Goal: Share content: Share content

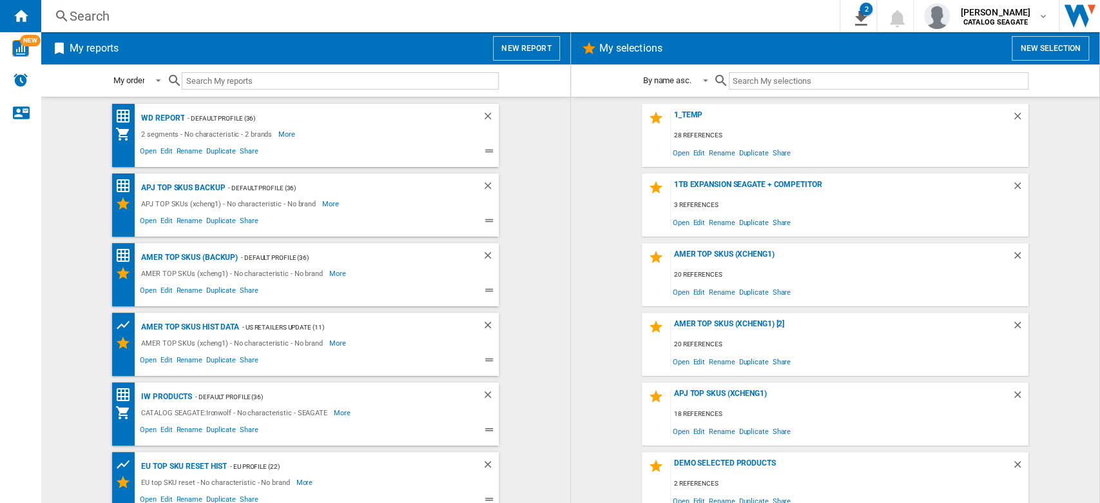
scroll to position [638, 0]
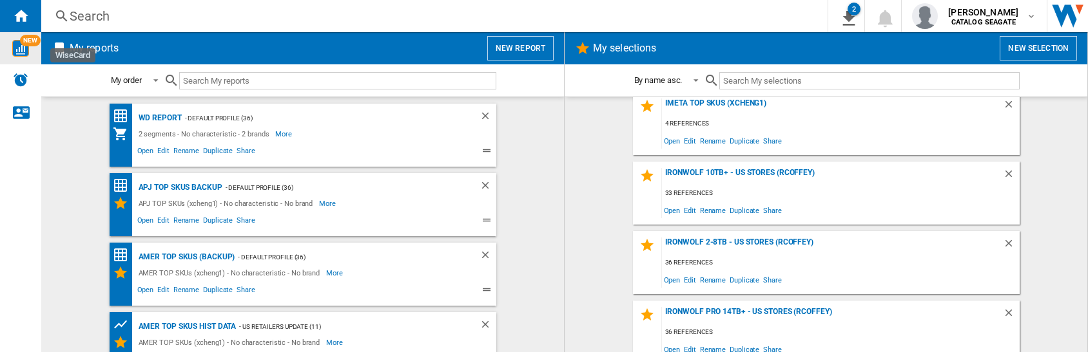
click at [20, 54] on img "WiseCard" at bounding box center [20, 48] width 17 height 17
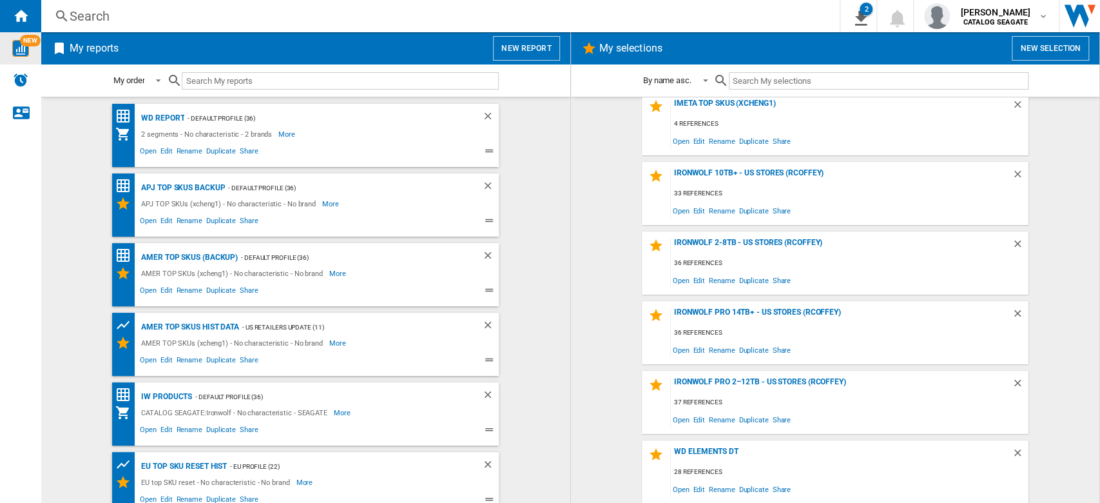
click at [1064, 54] on button "New selection" at bounding box center [1050, 48] width 77 height 24
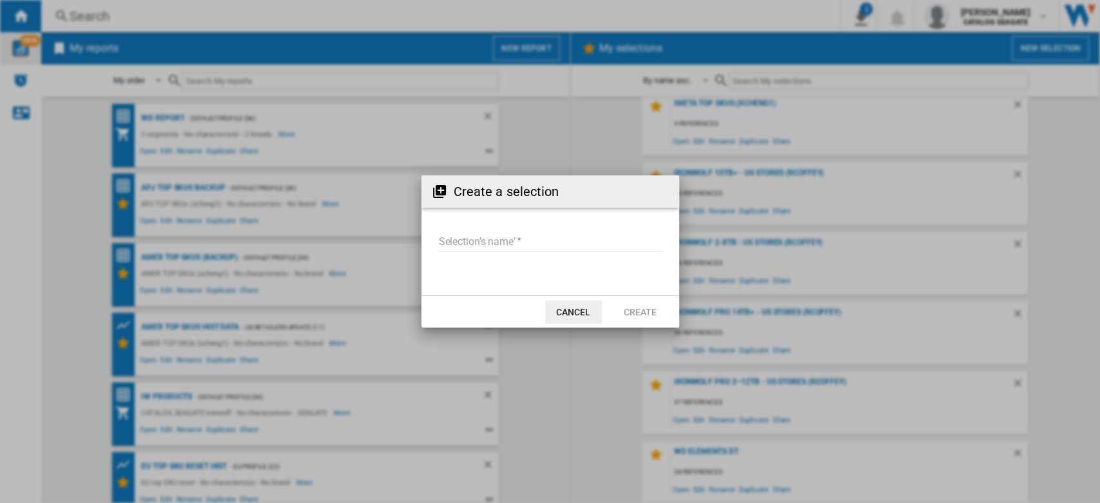
click at [460, 246] on input "Selection's name'" at bounding box center [550, 241] width 224 height 19
type input "*********"
click at [647, 307] on button "Create" at bounding box center [640, 311] width 57 height 23
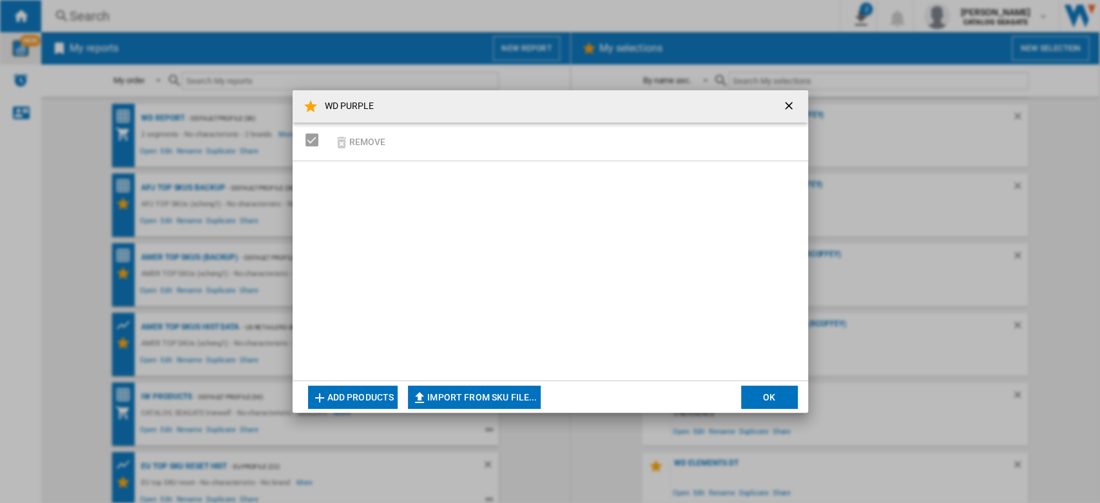
scroll to position [708, 0]
click at [510, 390] on button "Import from SKU file..." at bounding box center [474, 396] width 133 height 23
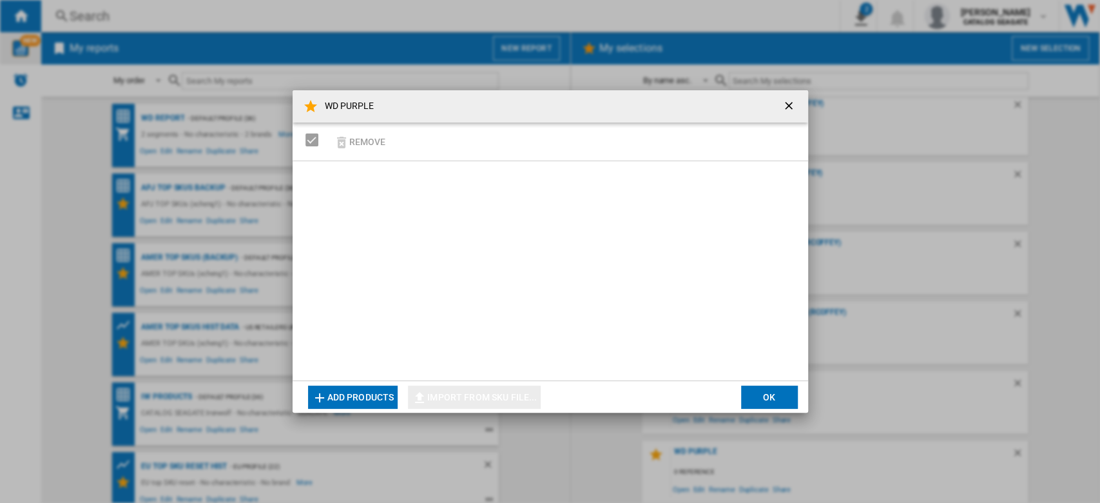
type input "**********"
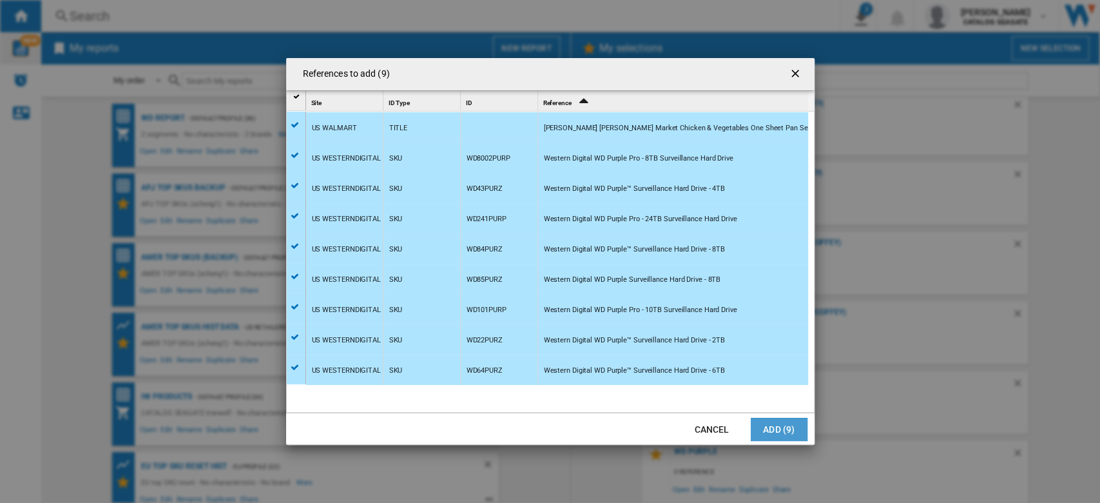
click at [782, 425] on button "Add (9)" at bounding box center [779, 429] width 57 height 23
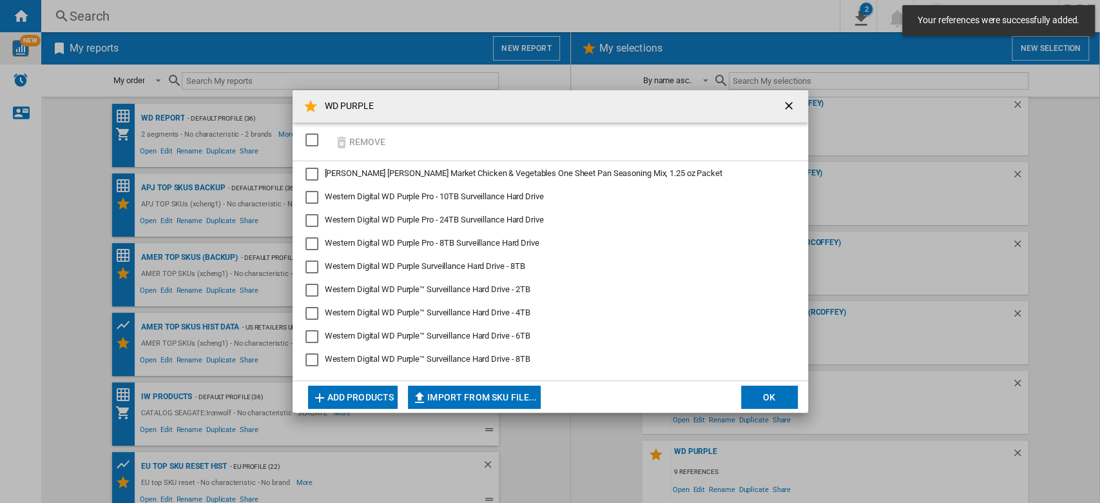
click at [769, 402] on button "OK" at bounding box center [769, 396] width 57 height 23
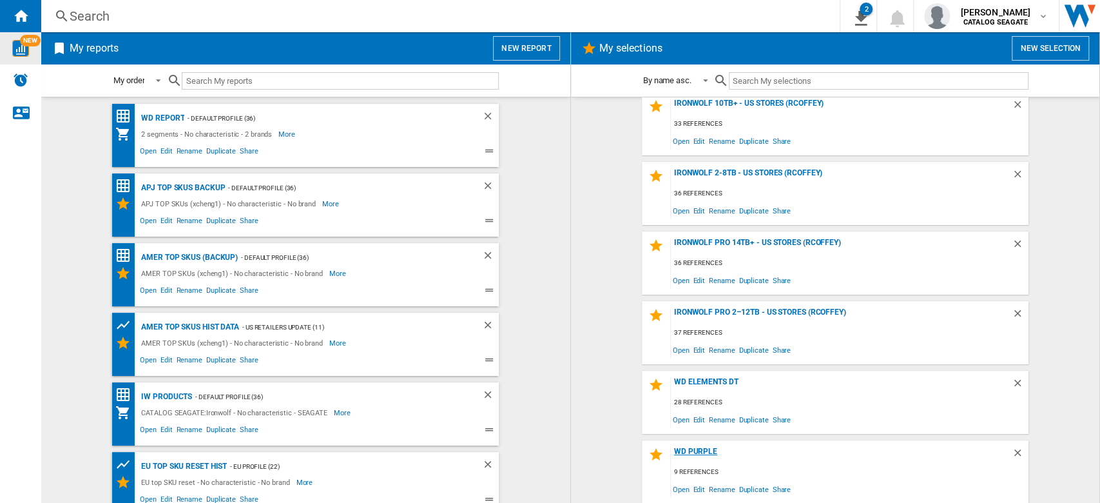
click at [696, 454] on div "WD PURPLE" at bounding box center [841, 455] width 341 height 17
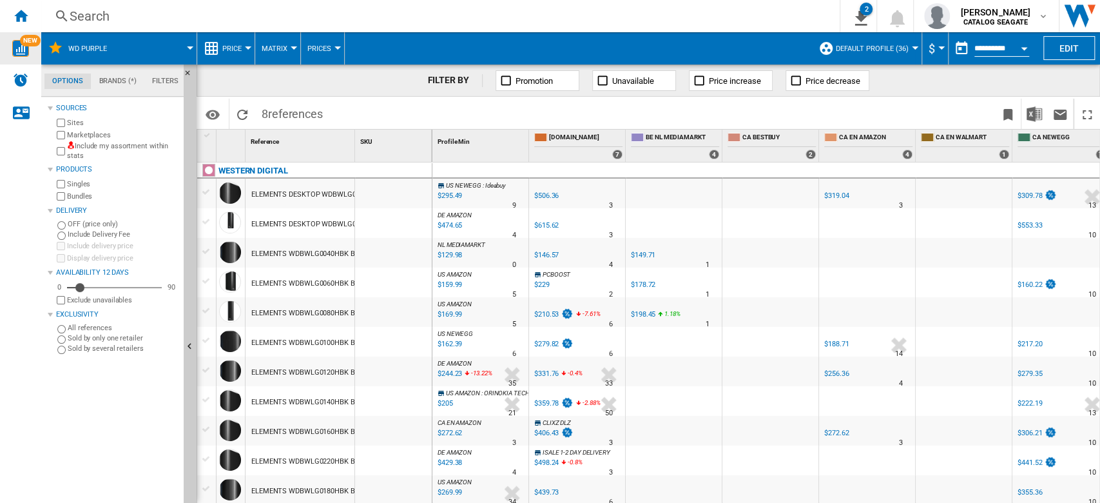
click at [904, 51] on button "Default profile (36)" at bounding box center [875, 48] width 79 height 32
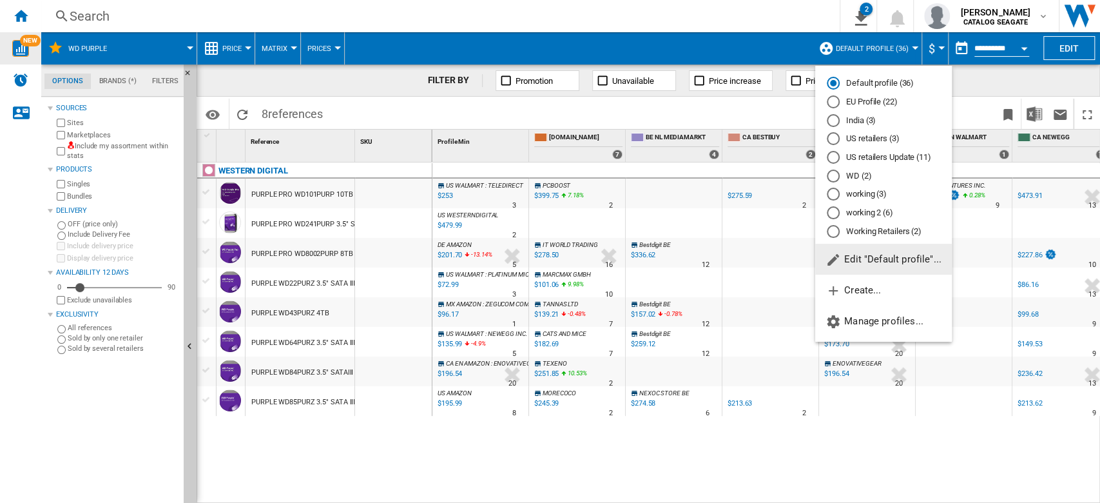
click at [188, 44] on md-backdrop at bounding box center [550, 251] width 1100 height 503
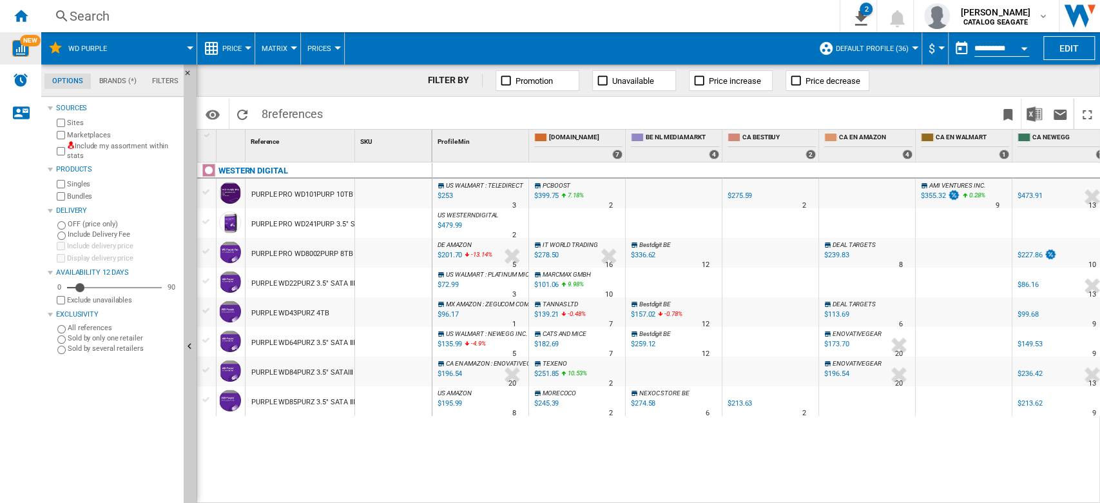
click at [193, 44] on md-menu "WD PURPLE" at bounding box center [119, 48] width 156 height 32
click at [1072, 44] on button "Edit" at bounding box center [1069, 48] width 52 height 24
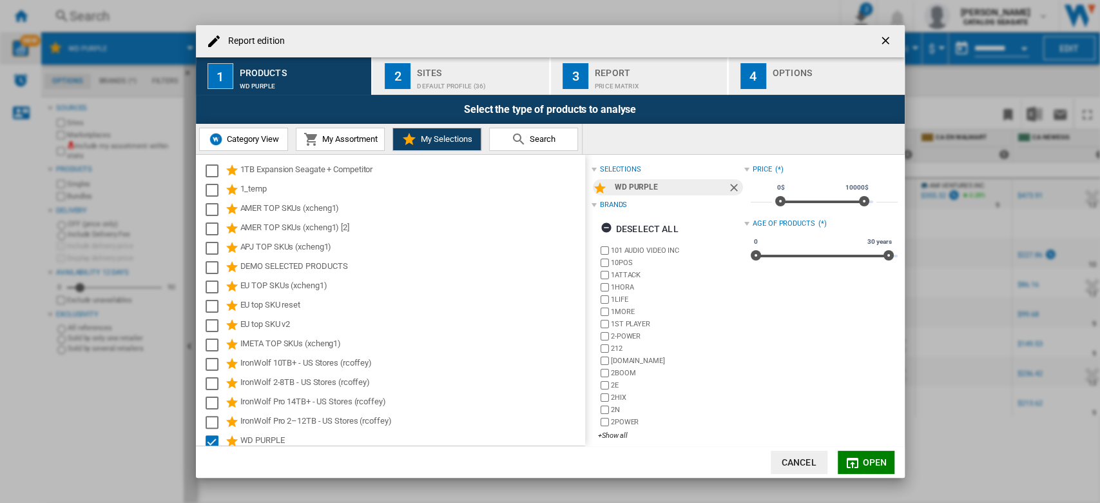
click at [884, 45] on ng-md-icon "getI18NText('BUTTONS.CLOSE_DIALOG')" at bounding box center [886, 41] width 15 height 15
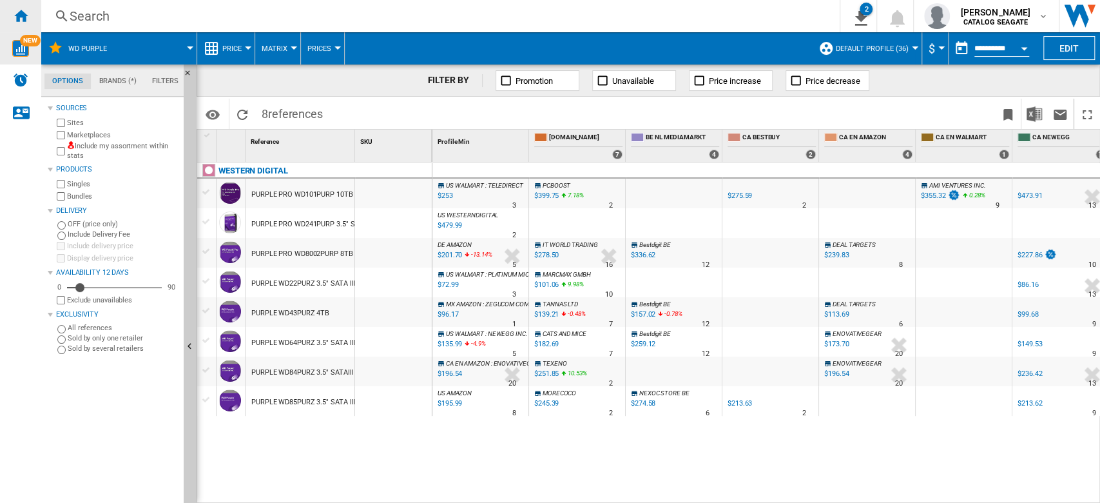
click at [24, 14] on ng-md-icon "Home" at bounding box center [20, 15] width 15 height 15
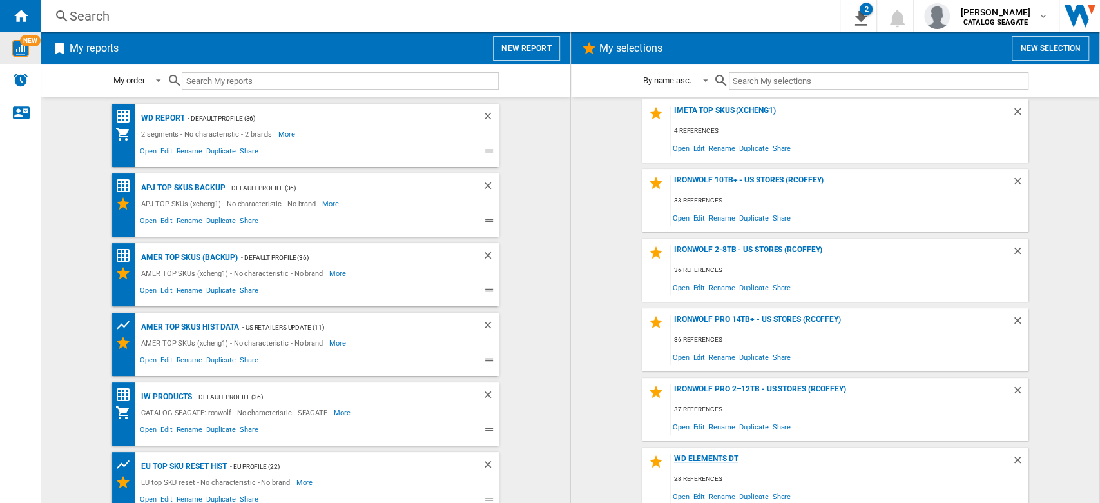
scroll to position [708, 0]
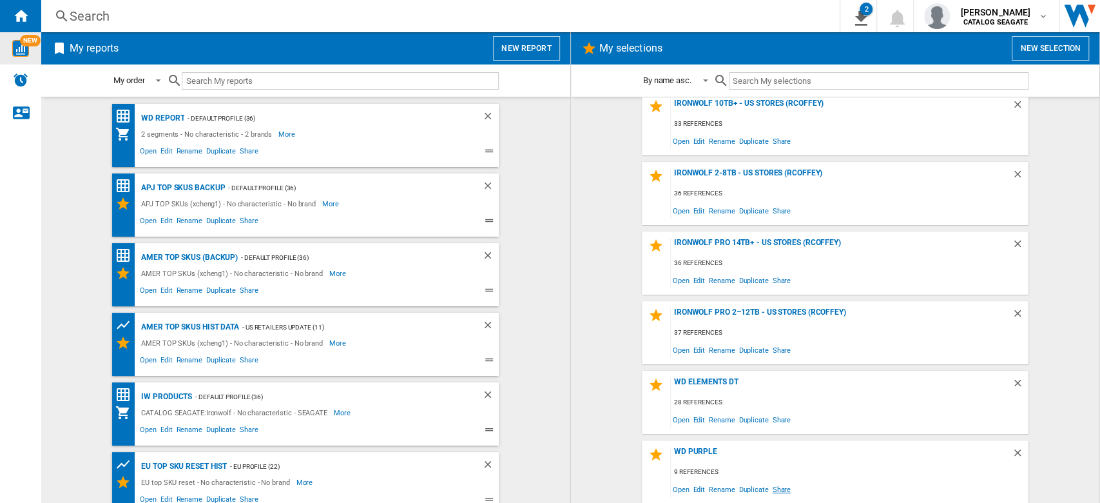
click at [773, 490] on span "Share" at bounding box center [781, 488] width 23 height 17
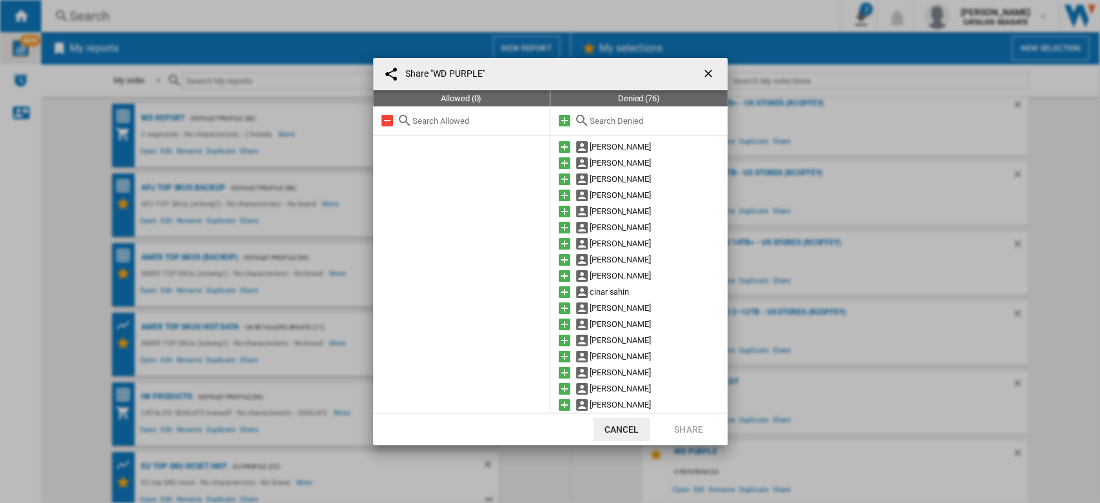
click at [640, 119] on input "text" at bounding box center [655, 121] width 131 height 10
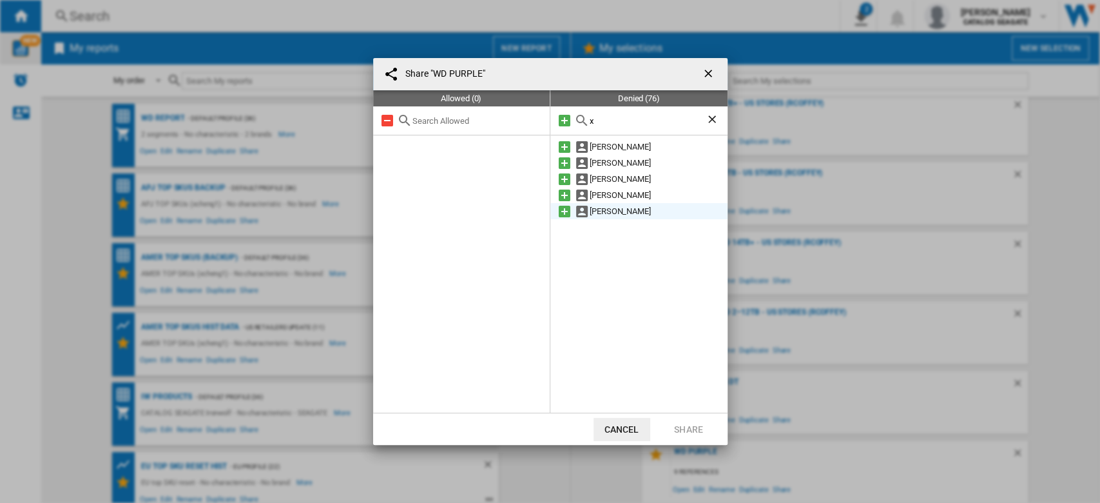
type input "x"
click at [565, 207] on md-icon at bounding box center [564, 211] width 15 height 15
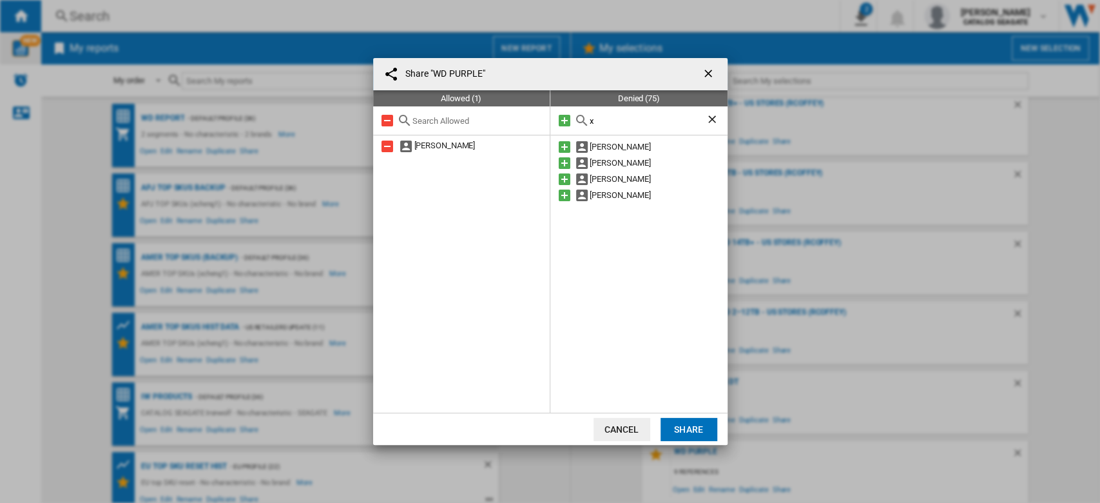
click at [686, 436] on button "Share" at bounding box center [688, 429] width 57 height 23
